Goal: Information Seeking & Learning: Get advice/opinions

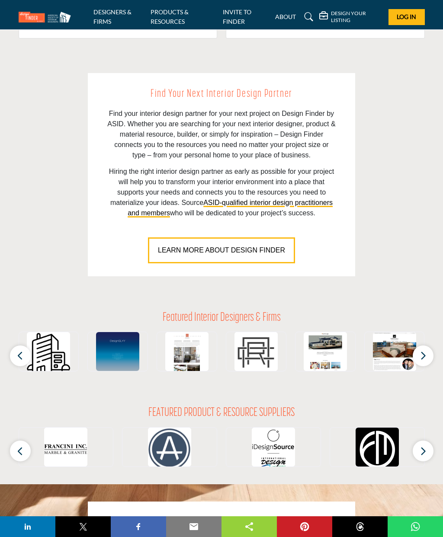
scroll to position [574, 0]
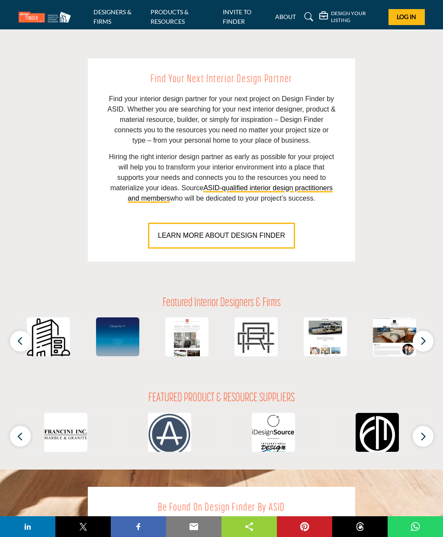
click at [252, 239] on span "LEARN MORE ABOUT DESIGN FINDER" at bounding box center [221, 235] width 127 height 7
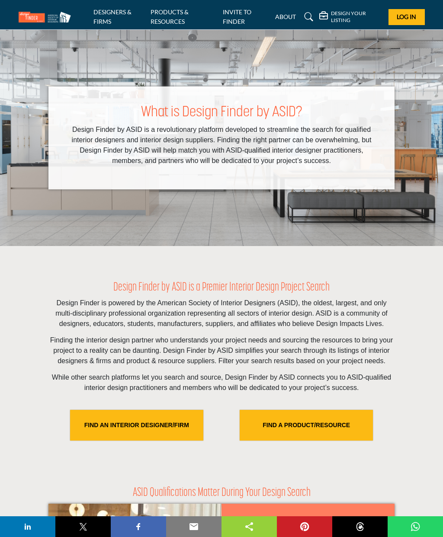
click at [165, 441] on link "FIND AN INTERIOR DESIGNER/FIRM" at bounding box center [136, 425] width 133 height 31
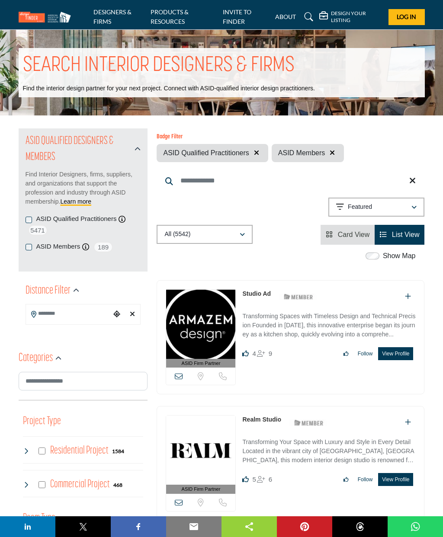
click at [97, 308] on input "Search Location" at bounding box center [68, 313] width 85 height 17
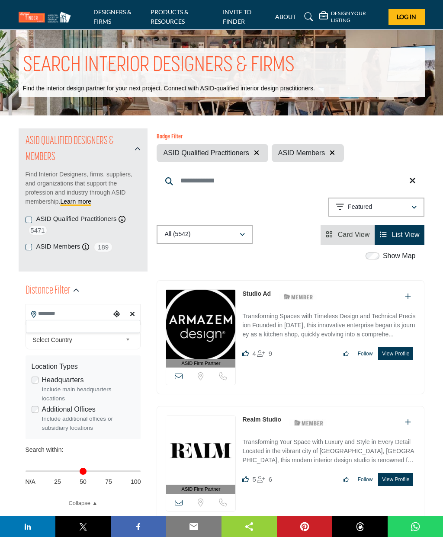
click at [115, 329] on div at bounding box center [83, 326] width 115 height 13
click at [95, 311] on input "Search Location" at bounding box center [68, 313] width 85 height 17
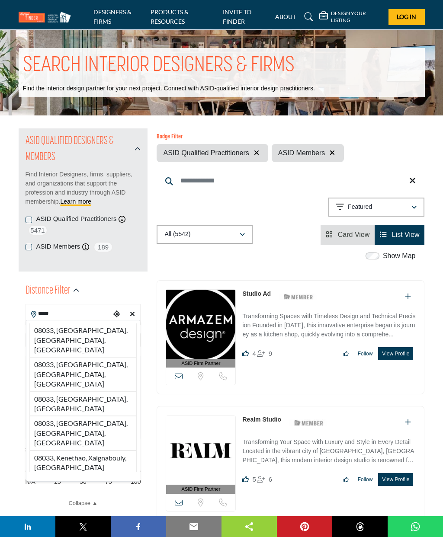
type input "*****"
click at [116, 318] on div "Choose your current location" at bounding box center [117, 314] width 12 height 19
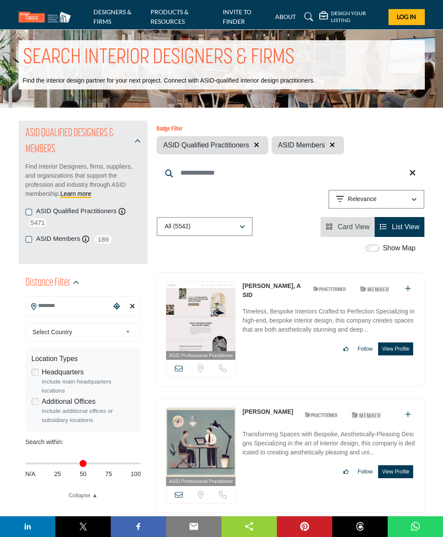
click at [401, 356] on button "View Profile" at bounding box center [395, 349] width 35 height 13
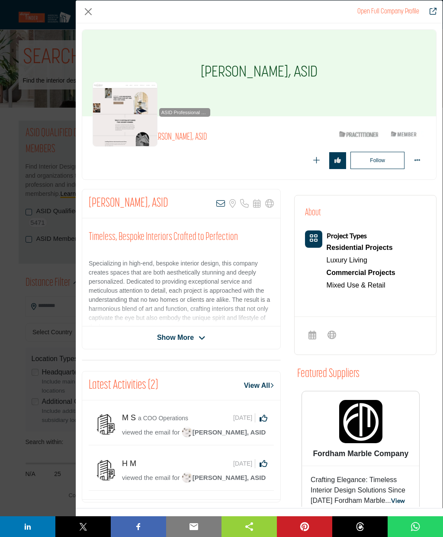
click at [205, 340] on icon "Company Data Modal" at bounding box center [202, 338] width 7 height 8
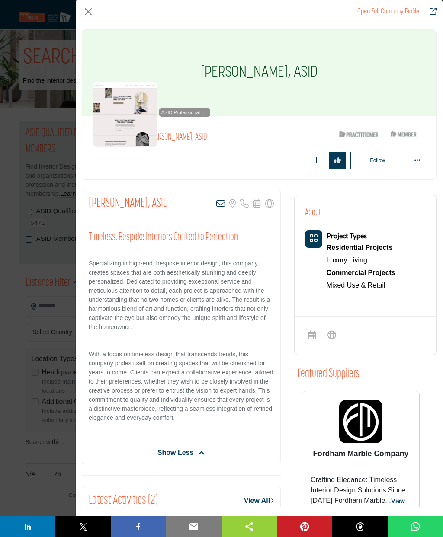
scroll to position [0, 0]
click at [189, 134] on div "ASID Professional Practitioner ASID Professional Practitioners have successfull…" at bounding box center [152, 114] width 118 height 65
click at [132, 118] on img "Company Data Modal" at bounding box center [125, 114] width 65 height 65
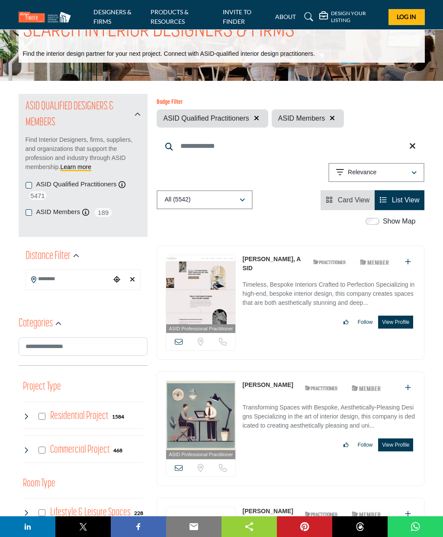
scroll to position [35, 0]
click at [86, 272] on input "Search Location" at bounding box center [68, 279] width 85 height 17
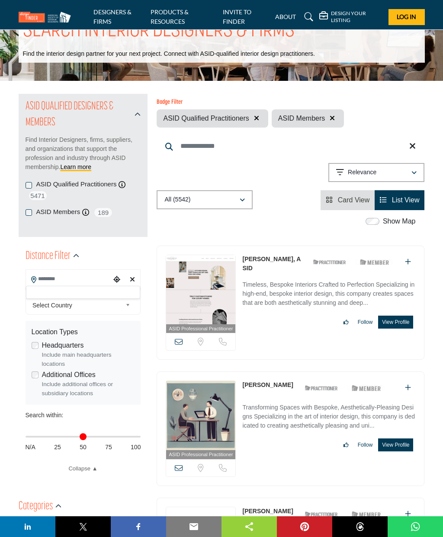
click at [93, 295] on div at bounding box center [83, 292] width 115 height 13
click at [78, 280] on input "Search Location" at bounding box center [68, 279] width 85 height 17
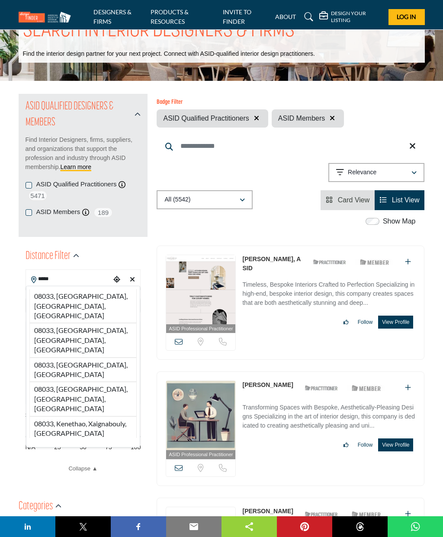
click at [95, 297] on li "08033, Haddonfield, NJ, USA" at bounding box center [83, 306] width 108 height 34
type input "**********"
type input "***"
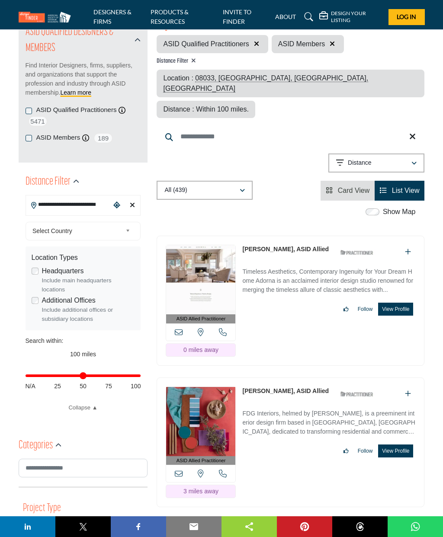
scroll to position [105, 0]
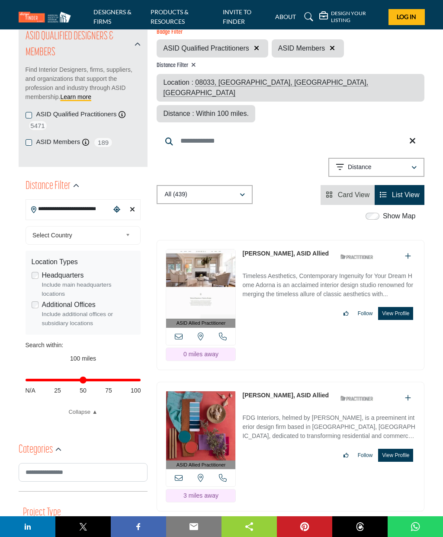
click at [235, 250] on img at bounding box center [200, 284] width 69 height 69
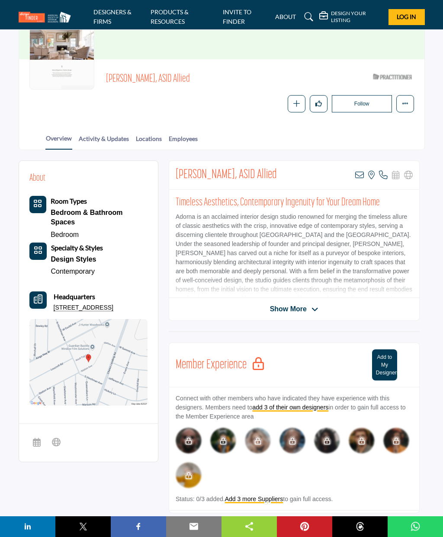
scroll to position [66, 0]
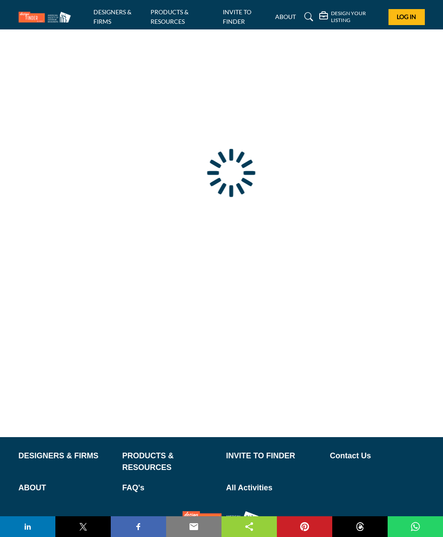
type input "**********"
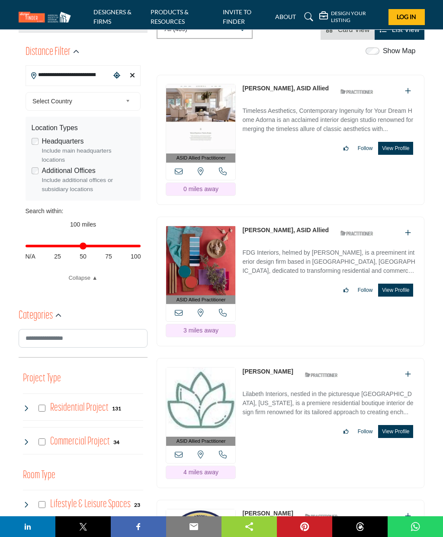
scroll to position [242, 0]
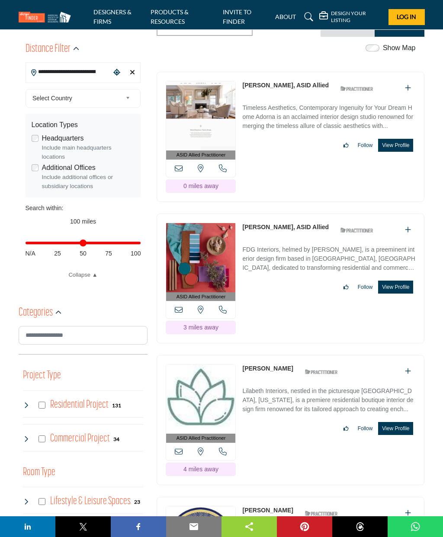
click at [235, 262] on img at bounding box center [200, 257] width 69 height 69
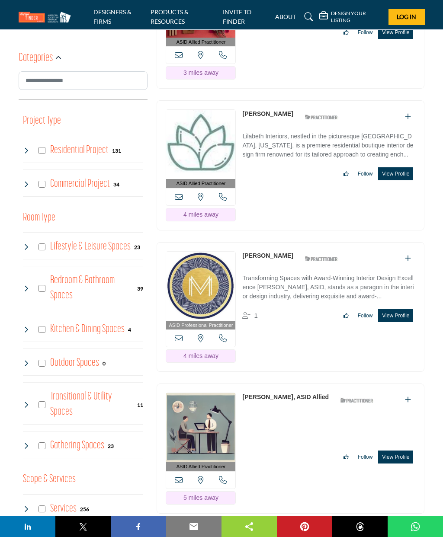
scroll to position [496, 0]
click at [235, 306] on img at bounding box center [200, 286] width 69 height 69
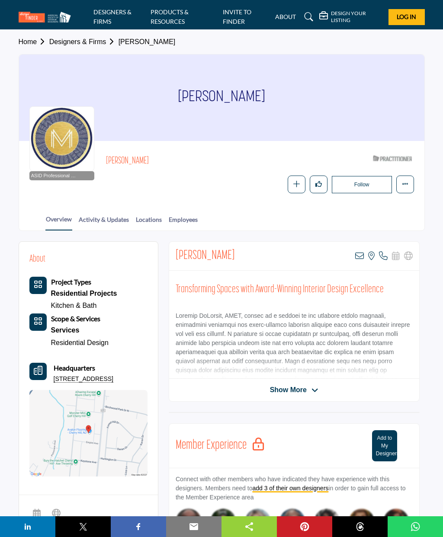
click at [308, 391] on span "Show More" at bounding box center [294, 390] width 48 height 10
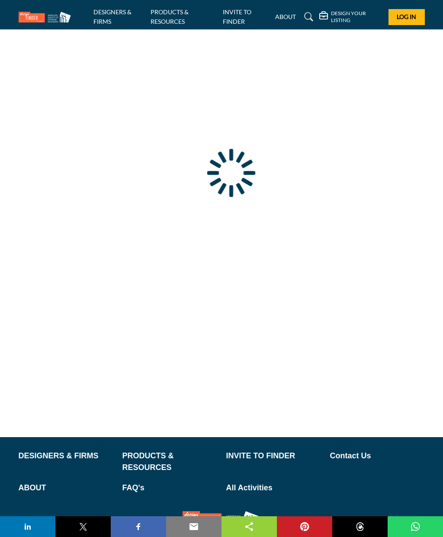
type input "**********"
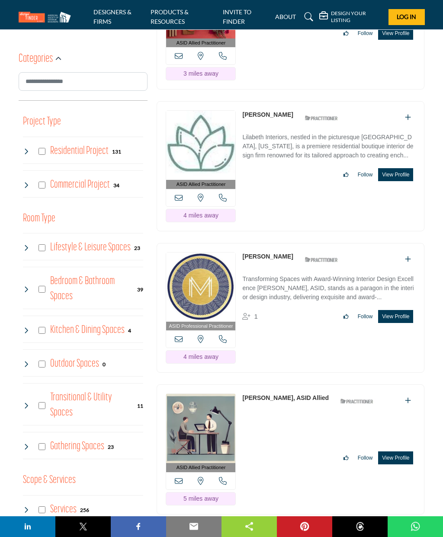
scroll to position [519, 0]
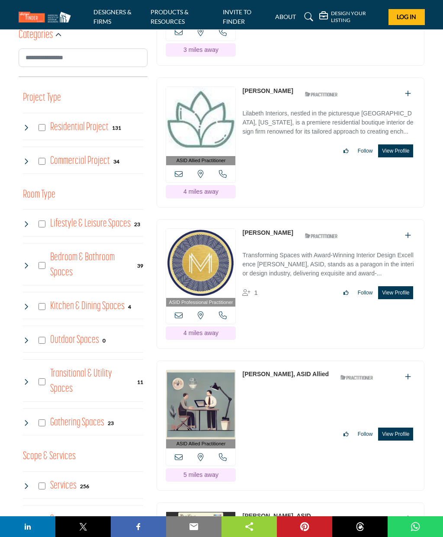
click at [235, 419] on img at bounding box center [200, 404] width 69 height 69
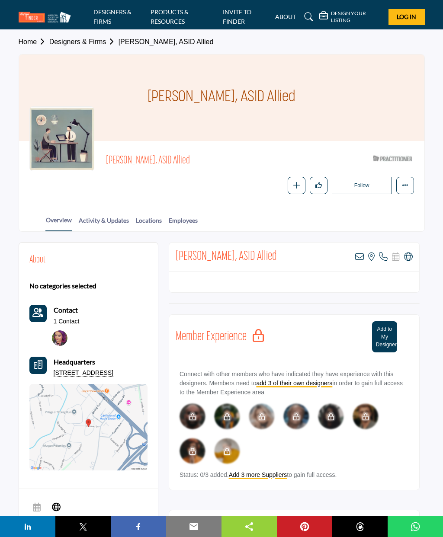
click at [61, 333] on img at bounding box center [60, 338] width 16 height 16
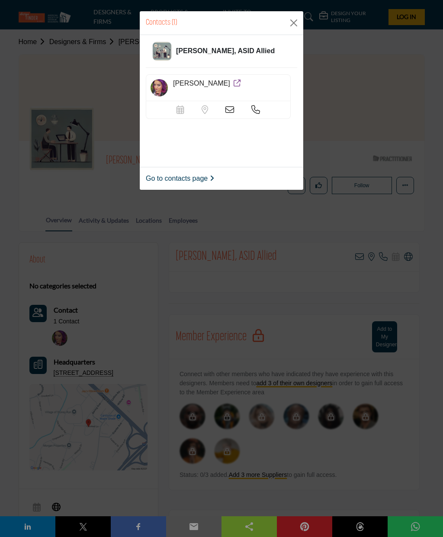
click at [236, 83] on h5 "Kimberley Slater" at bounding box center [207, 83] width 69 height 8
click at [235, 62] on div "[PERSON_NAME], ASID Allied" at bounding box center [221, 51] width 151 height 33
copy strong "[PERSON_NAME], ASID Allied"
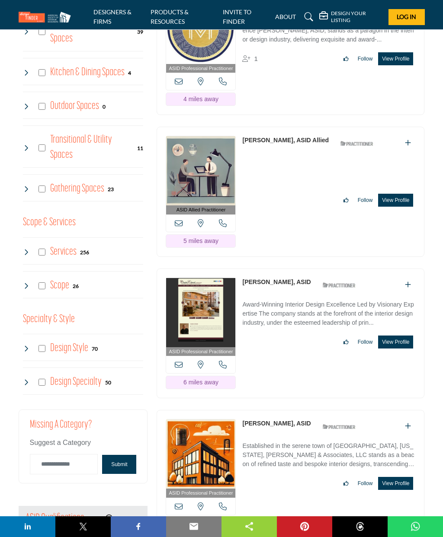
scroll to position [753, 0]
click at [311, 285] on link "[PERSON_NAME], ASID" at bounding box center [276, 282] width 68 height 7
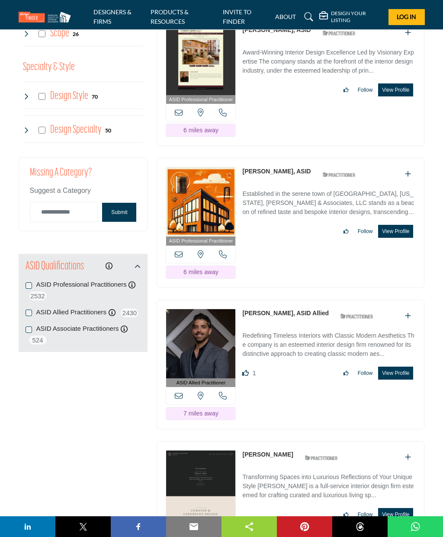
scroll to position [1004, 0]
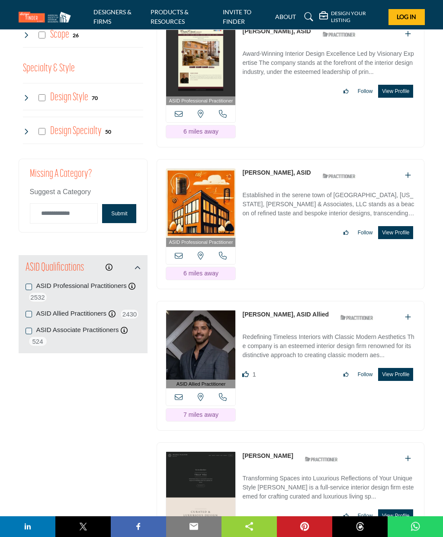
click at [311, 176] on link "[PERSON_NAME], ASID" at bounding box center [276, 173] width 68 height 7
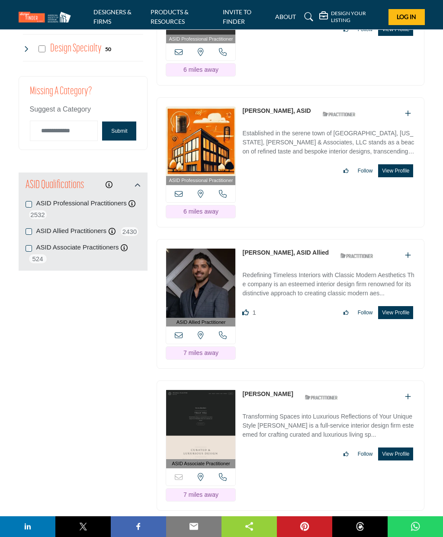
scroll to position [1087, 0]
click at [329, 256] on link "[PERSON_NAME], ASID Allied" at bounding box center [285, 252] width 86 height 7
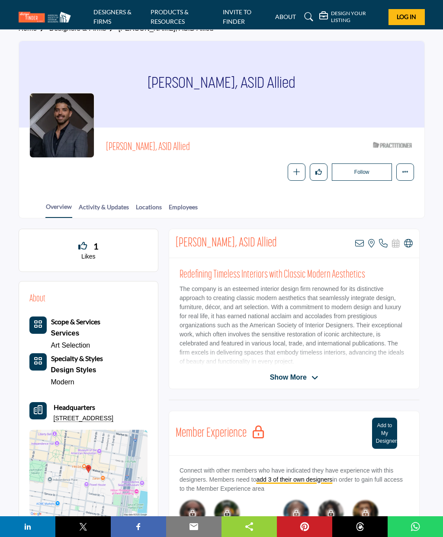
scroll to position [13, 0]
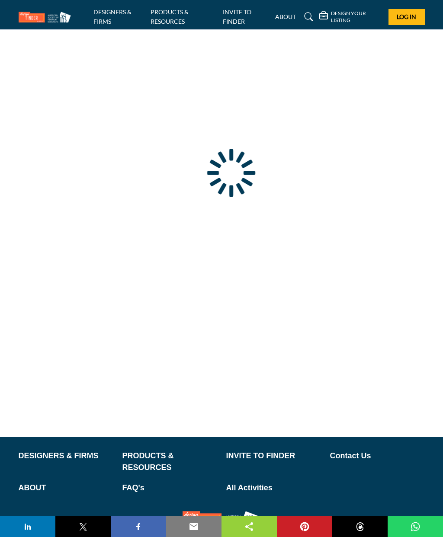
type input "**********"
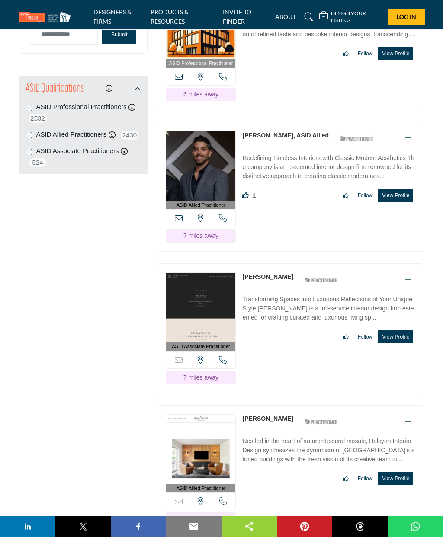
scroll to position [1184, 0]
click at [293, 280] on link "[PERSON_NAME]" at bounding box center [267, 276] width 51 height 7
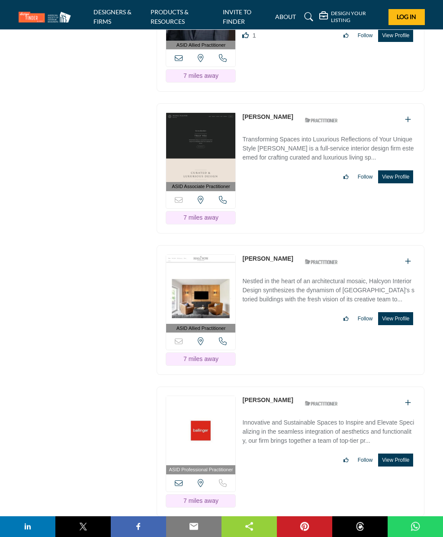
scroll to position [1344, 0]
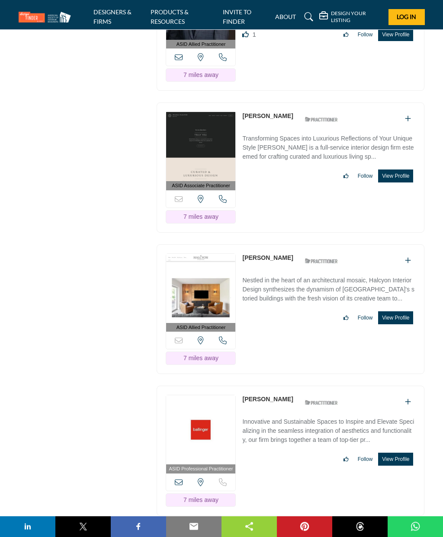
click at [293, 262] on link "[PERSON_NAME]" at bounding box center [267, 258] width 51 height 7
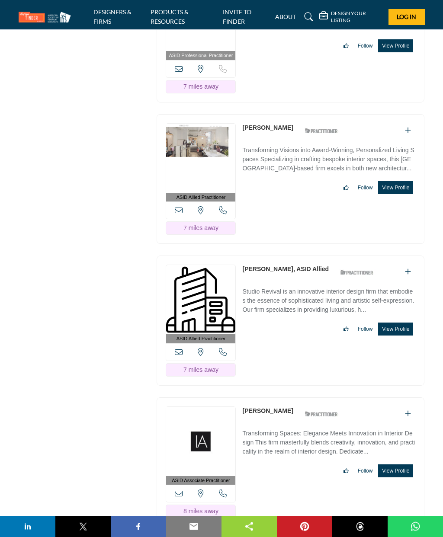
scroll to position [1780, 0]
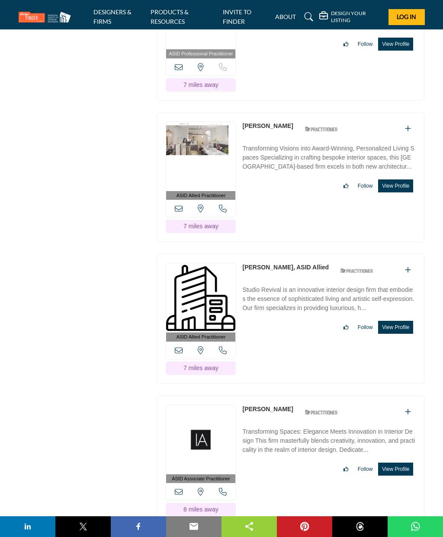
click at [293, 406] on link "[PERSON_NAME]" at bounding box center [267, 409] width 51 height 7
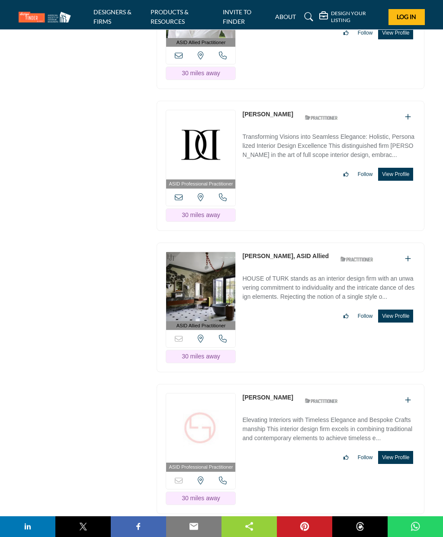
scroll to position [9220, 0]
